Goal: Task Accomplishment & Management: Manage account settings

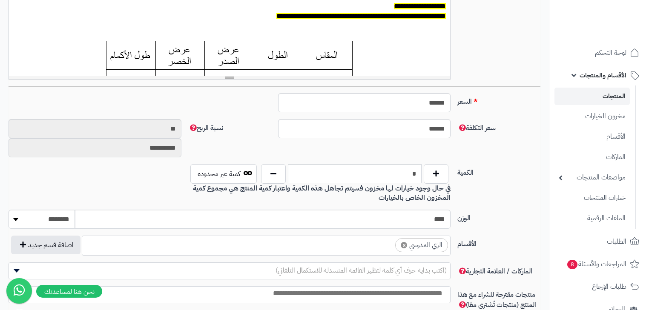
scroll to position [70, 0]
click at [579, 46] on link "لوحة التحكم" at bounding box center [599, 53] width 89 height 20
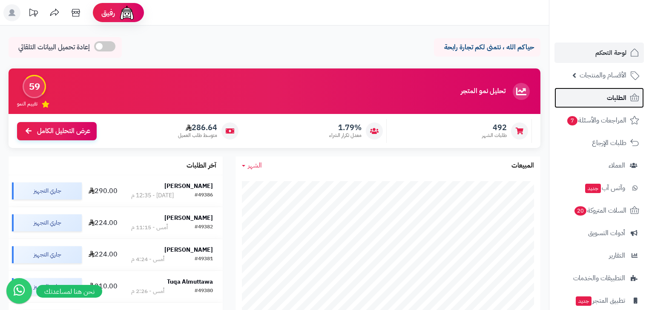
click at [619, 94] on span "الطلبات" at bounding box center [617, 98] width 20 height 12
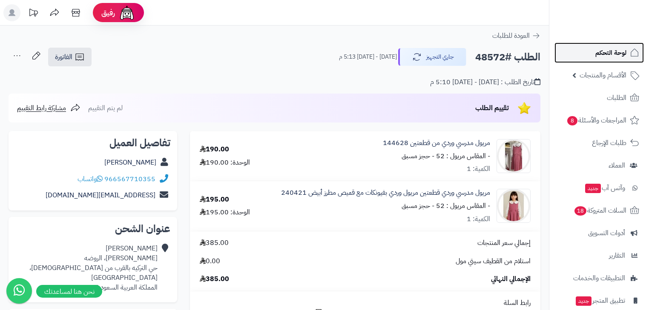
click at [614, 59] on link "لوحة التحكم" at bounding box center [599, 53] width 89 height 20
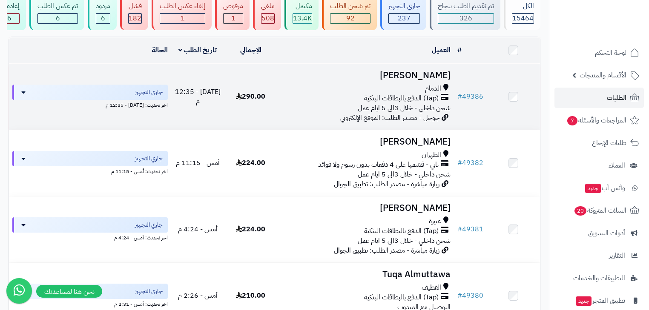
scroll to position [68, 0]
click at [411, 158] on div "الظهران" at bounding box center [366, 155] width 170 height 10
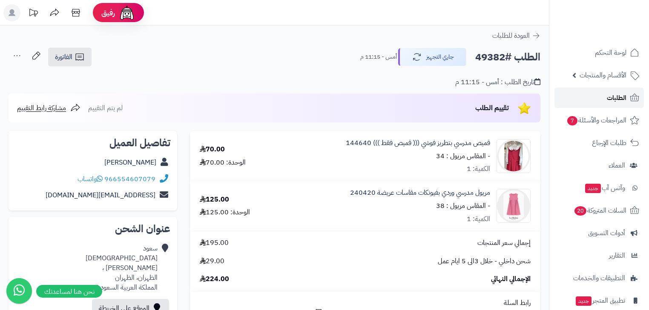
click at [601, 103] on link "الطلبات" at bounding box center [599, 98] width 89 height 20
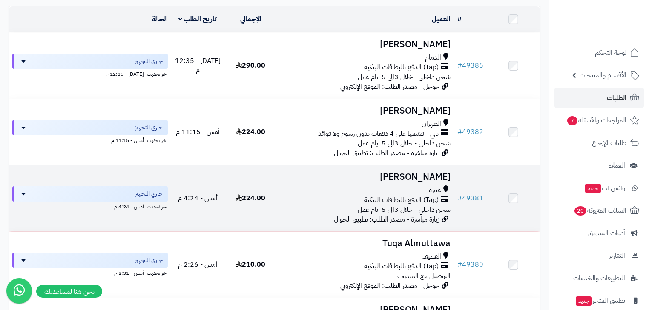
scroll to position [102, 0]
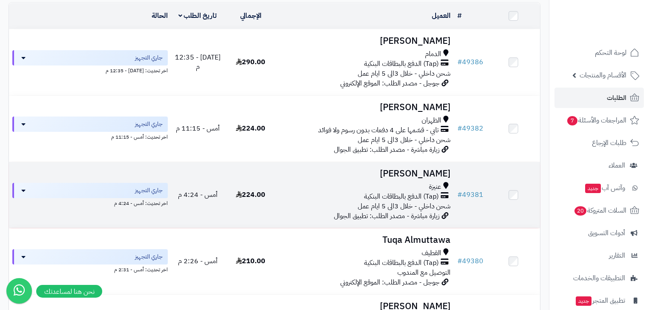
click at [422, 178] on h3 "[PERSON_NAME]" at bounding box center [366, 174] width 170 height 10
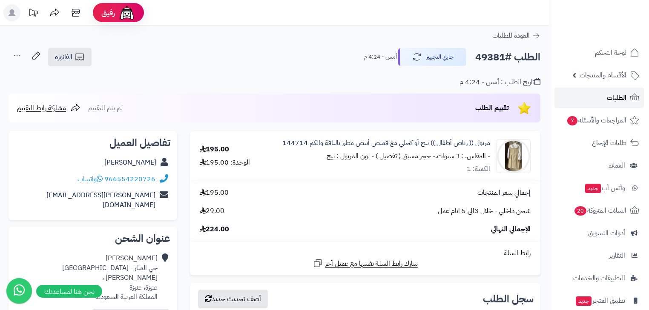
click at [596, 97] on link "الطلبات" at bounding box center [599, 98] width 89 height 20
